Goal: Task Accomplishment & Management: Manage account settings

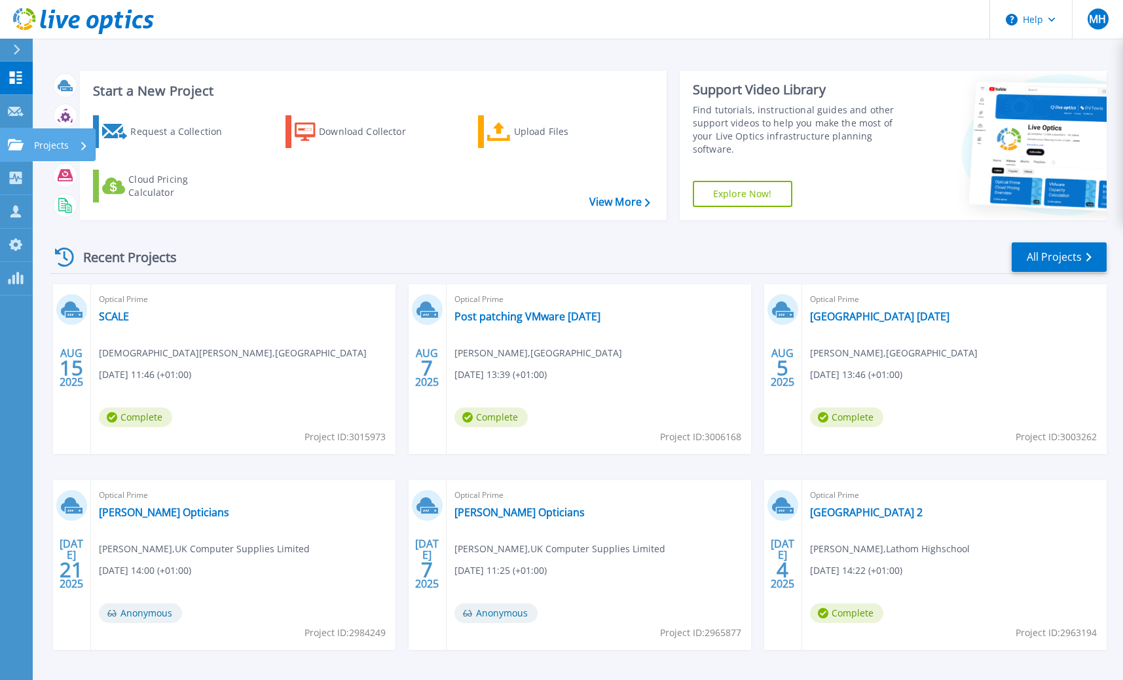
click at [19, 149] on icon at bounding box center [16, 144] width 16 height 11
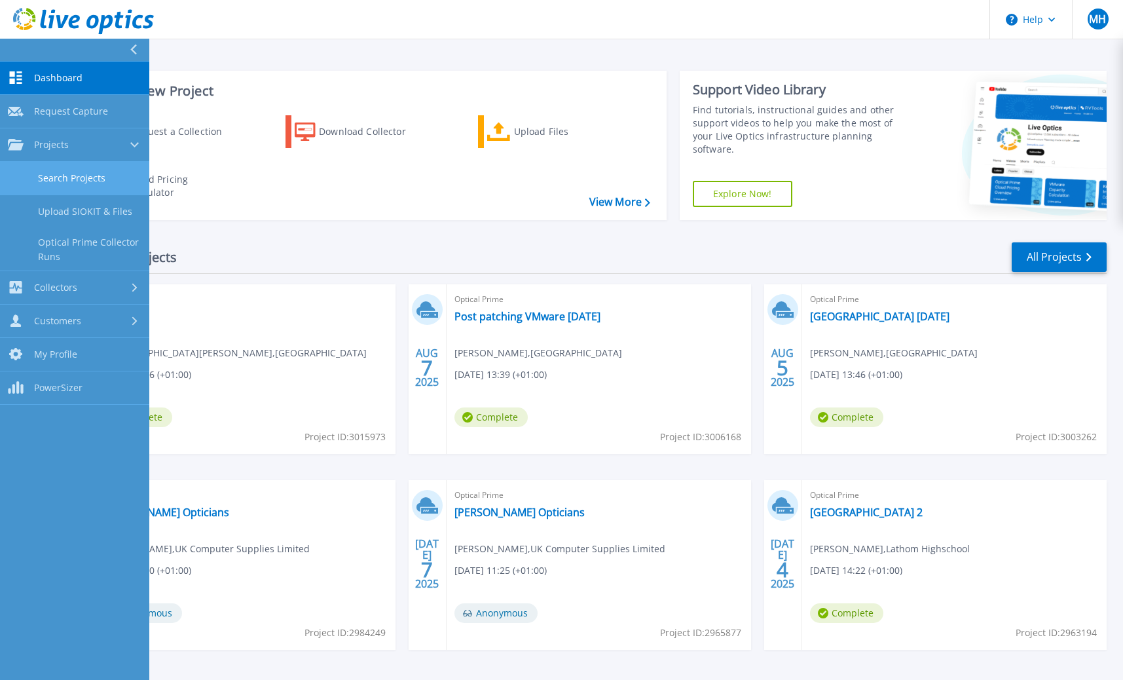
click at [58, 172] on link "Search Projects" at bounding box center [74, 178] width 149 height 33
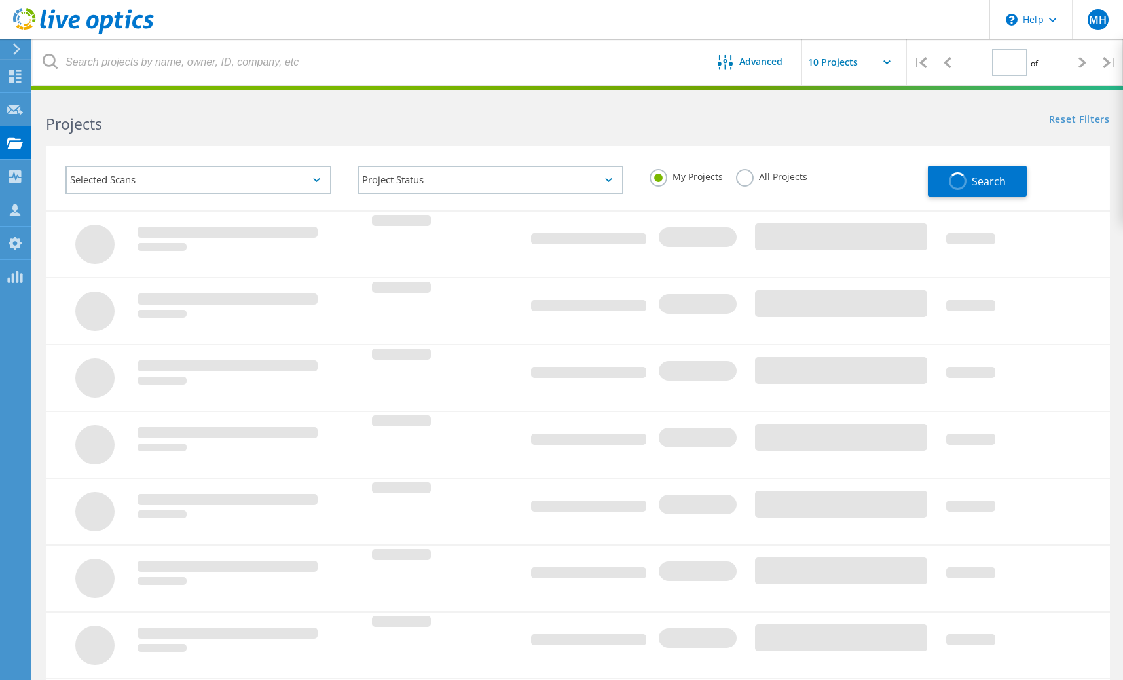
type input "1"
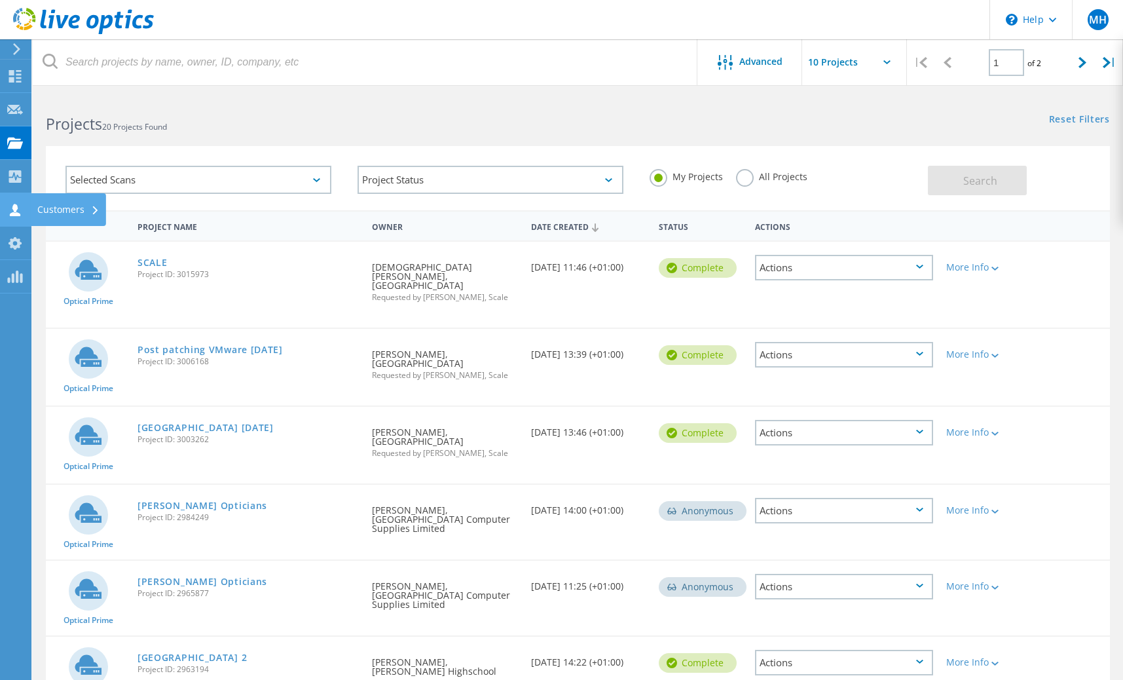
click at [14, 204] on icon at bounding box center [15, 210] width 16 height 12
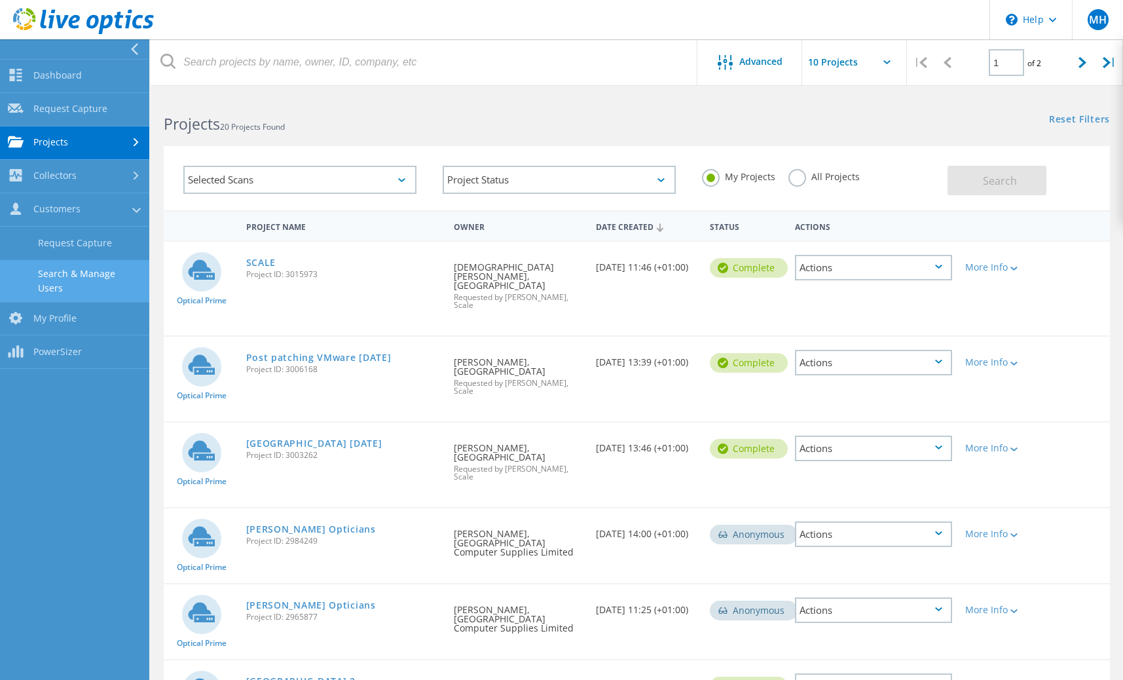
click at [90, 286] on link "Search & Manage Users" at bounding box center [74, 281] width 149 height 42
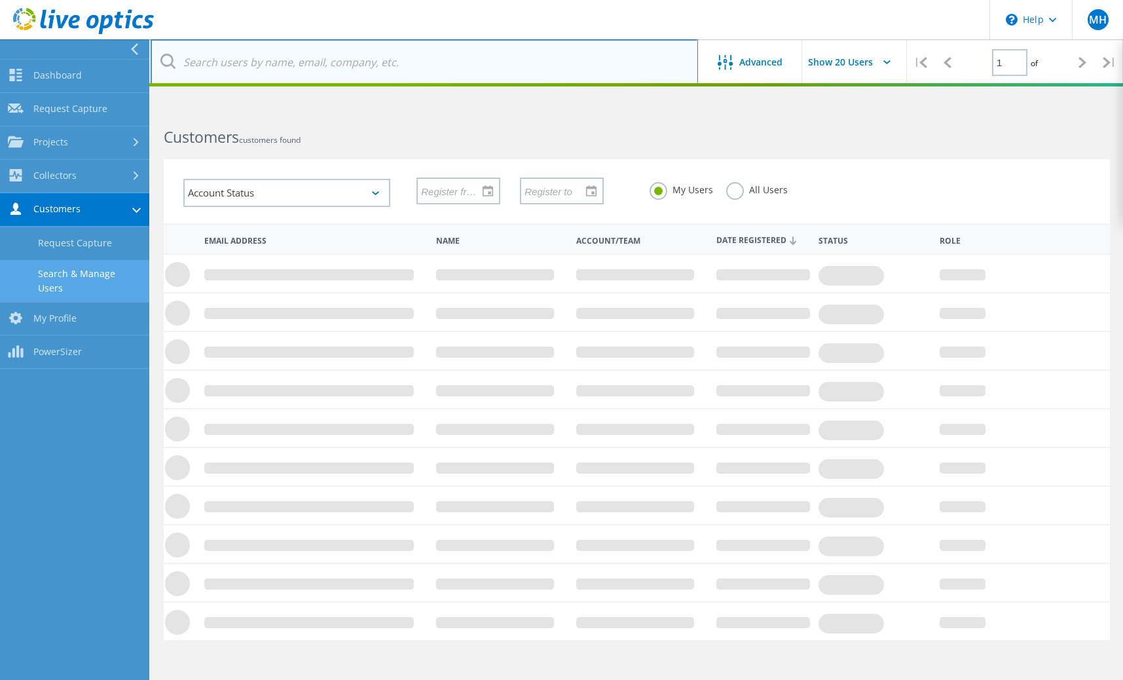
click at [302, 67] on input "text" at bounding box center [424, 62] width 547 height 46
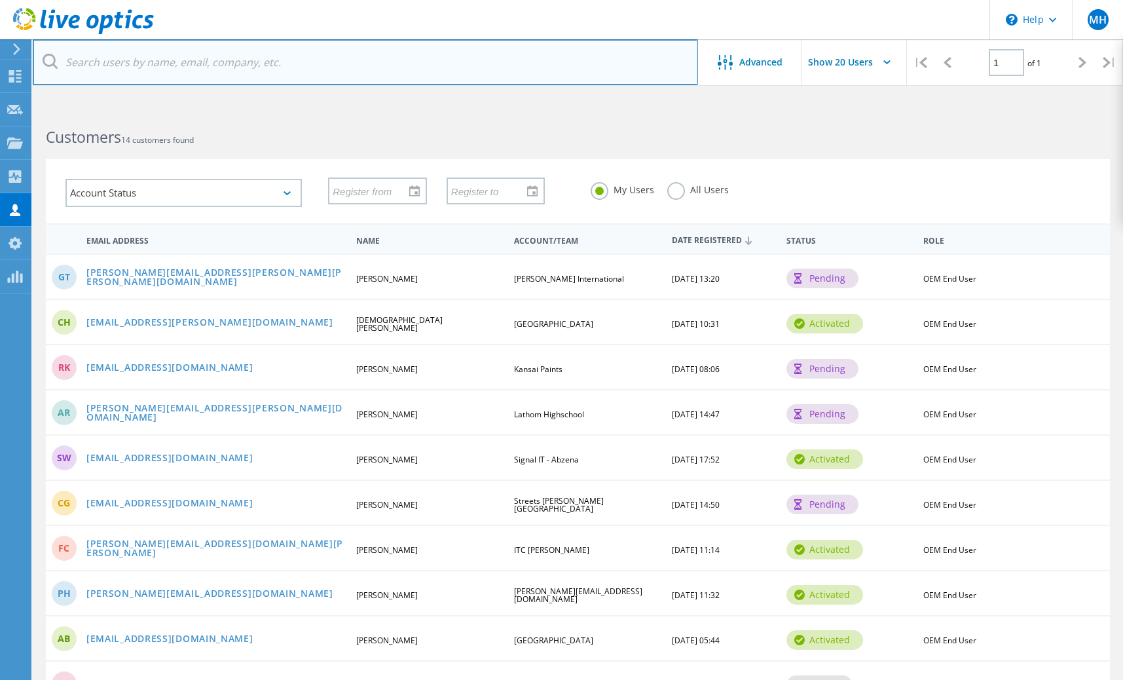
paste input "[PERSON_NAME][EMAIL_ADDRESS][PERSON_NAME][PERSON_NAME][DOMAIN_NAME]"
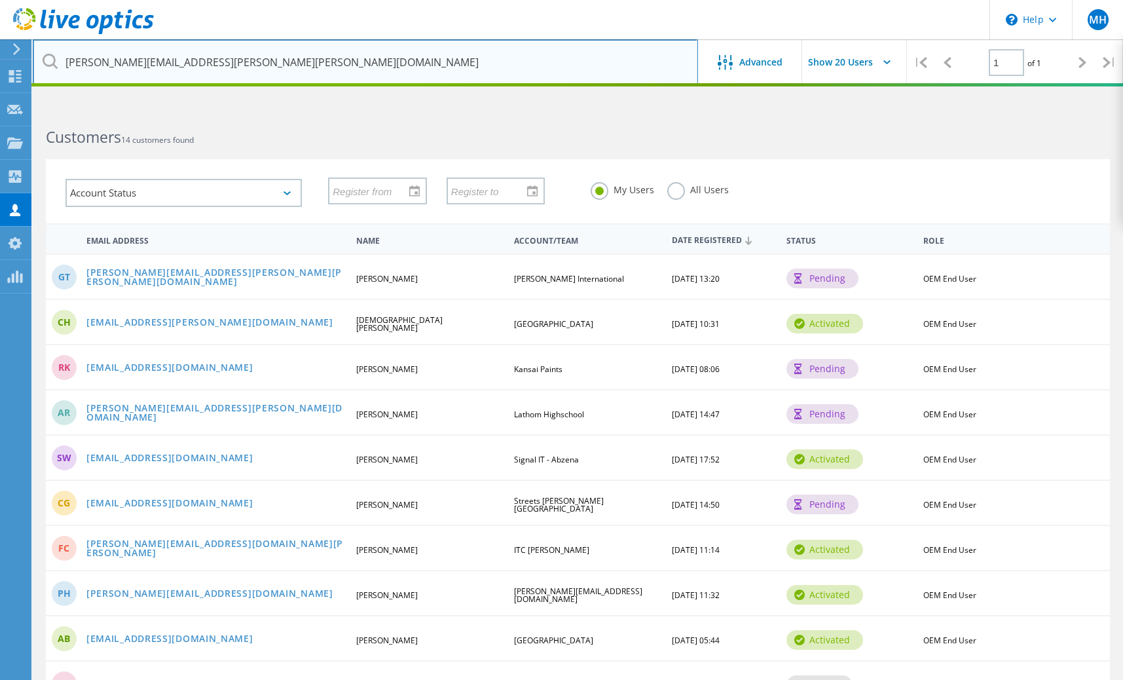
type input "[PERSON_NAME][EMAIL_ADDRESS][PERSON_NAME][PERSON_NAME][DOMAIN_NAME]"
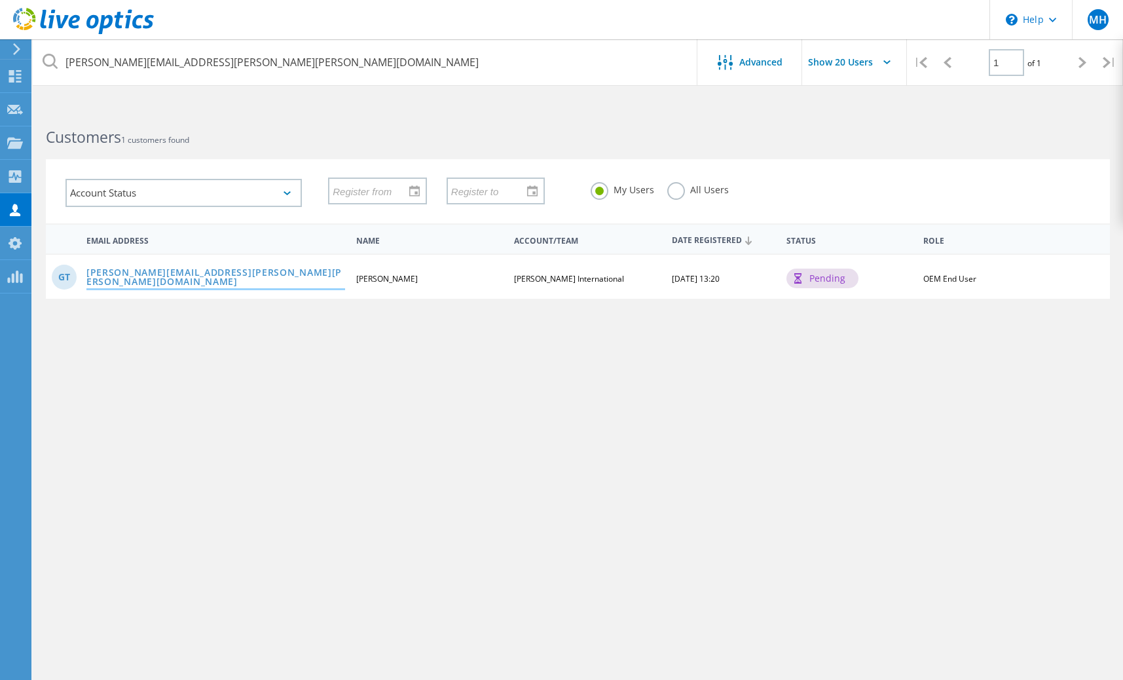
click at [272, 282] on link "[PERSON_NAME][EMAIL_ADDRESS][PERSON_NAME][PERSON_NAME][DOMAIN_NAME]" at bounding box center [215, 278] width 259 height 20
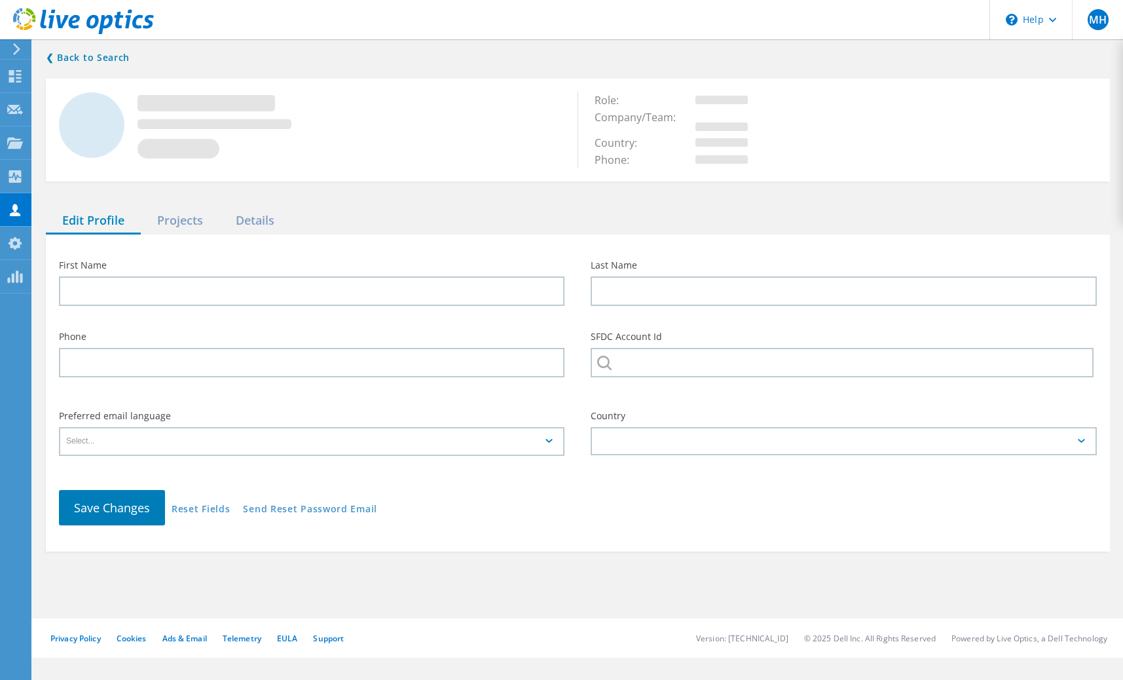
type input "[PERSON_NAME]"
type input "[PERSON_NAME] International"
type input "English"
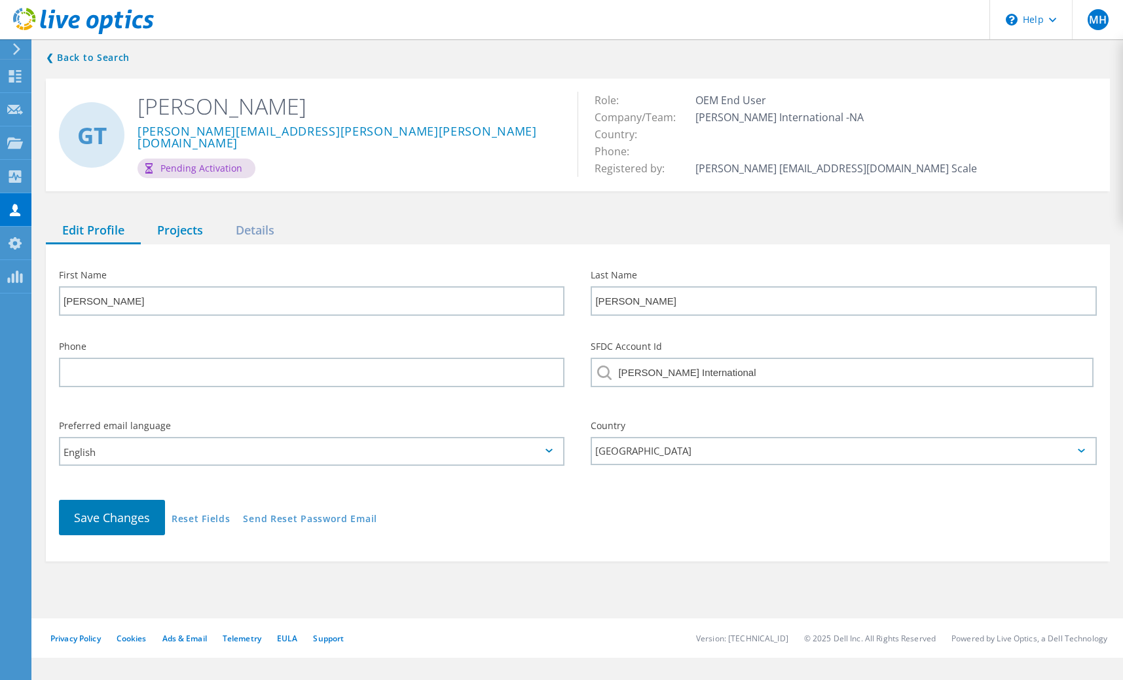
click at [189, 227] on div "Projects" at bounding box center [180, 230] width 79 height 27
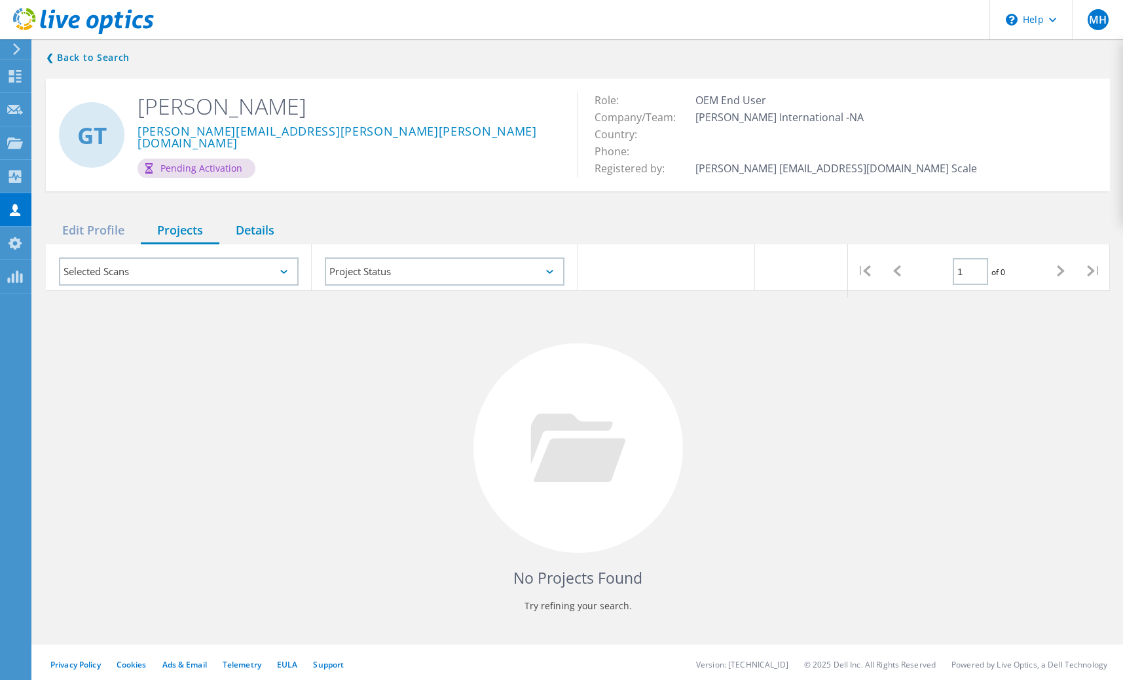
click at [255, 229] on div "Details" at bounding box center [254, 230] width 71 height 27
